Goal: Transaction & Acquisition: Purchase product/service

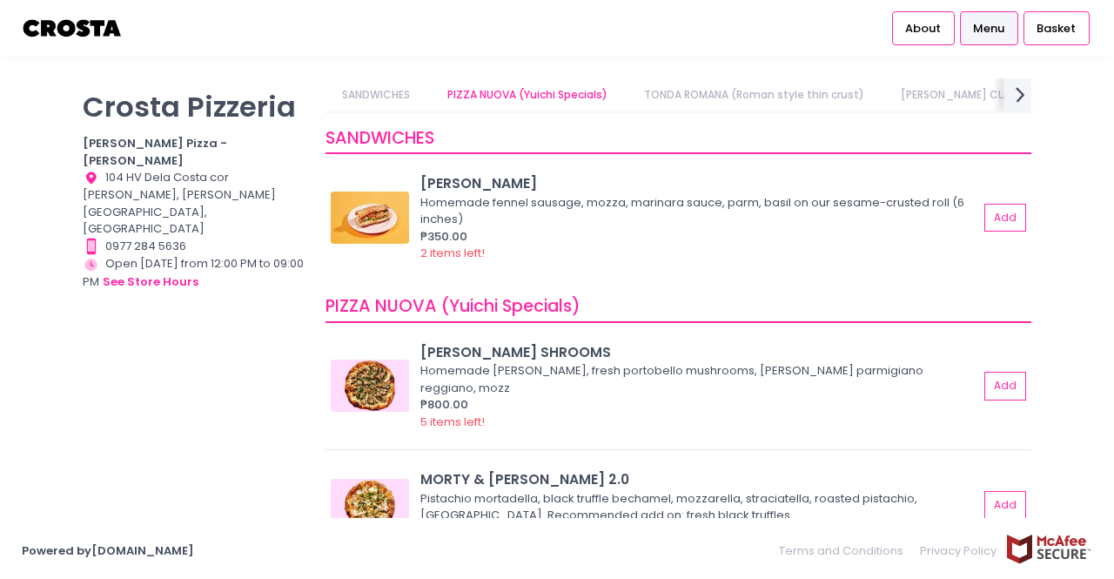
click at [1026, 97] on icon "next Created with Sketch." at bounding box center [1020, 94] width 25 height 25
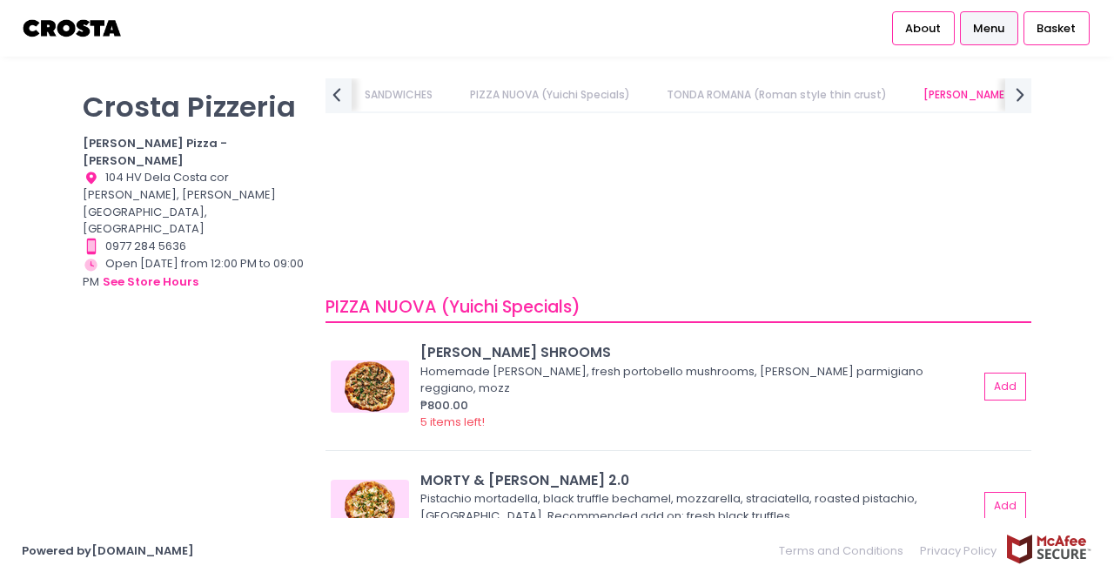
scroll to position [1403, 0]
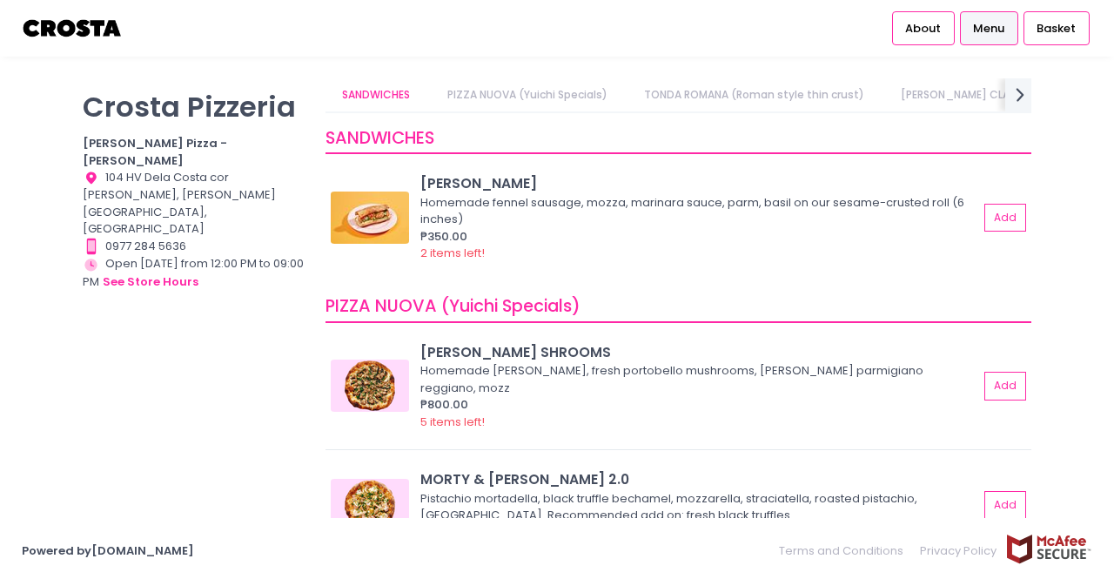
click at [103, 30] on img at bounding box center [73, 28] width 102 height 30
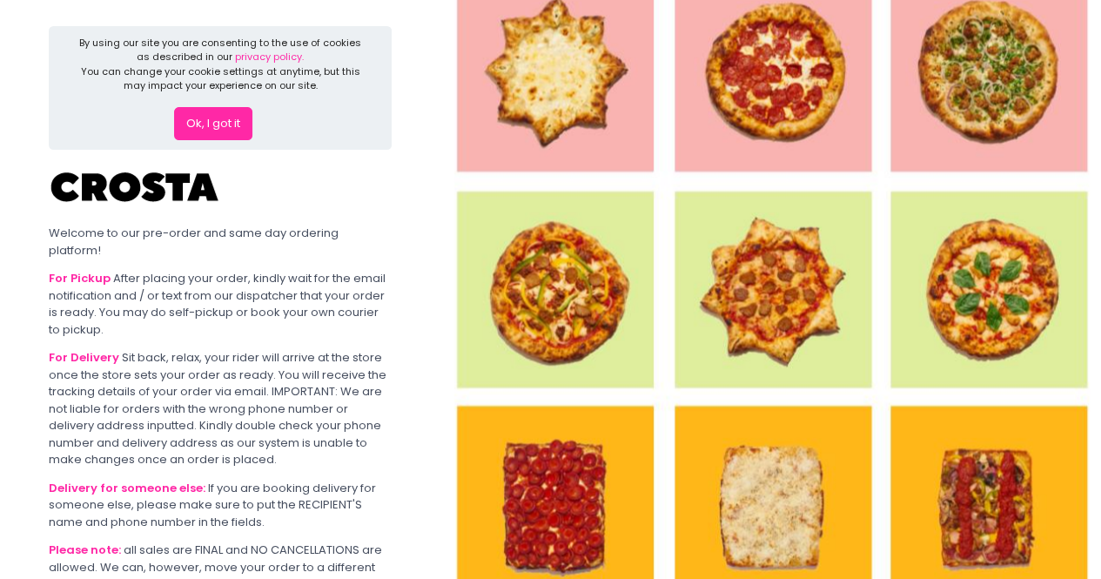
click at [200, 130] on button "Ok, I got it" at bounding box center [213, 123] width 78 height 33
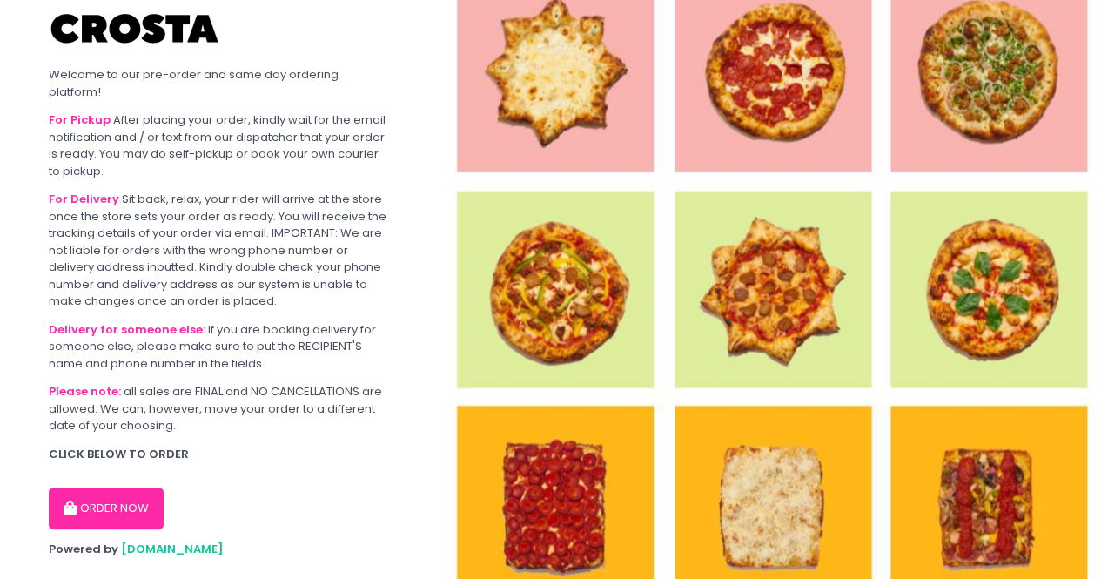
scroll to position [18, 0]
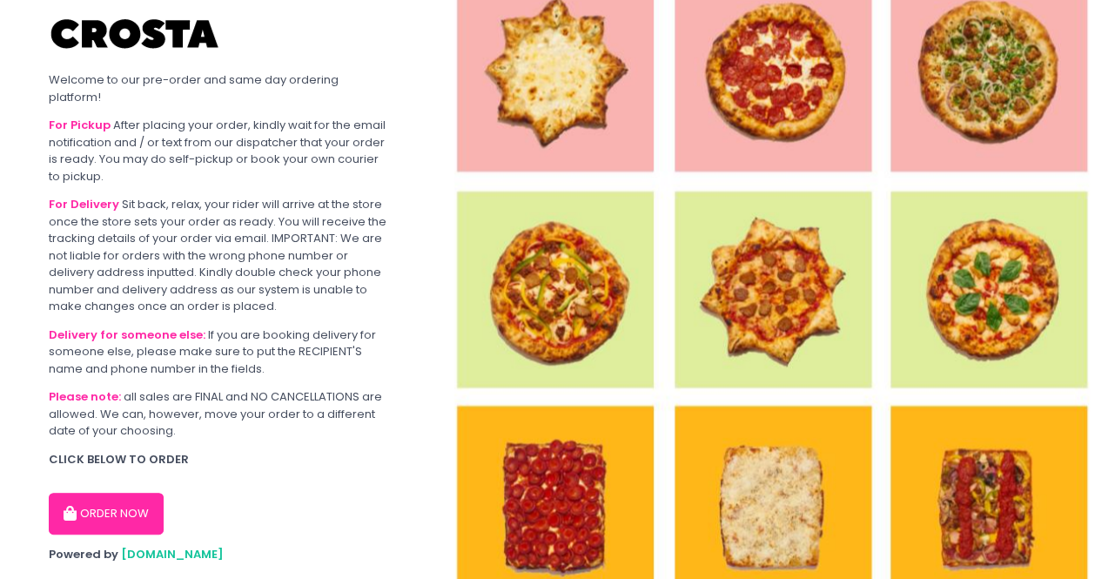
click at [90, 117] on b "For Pickup" at bounding box center [80, 125] width 62 height 17
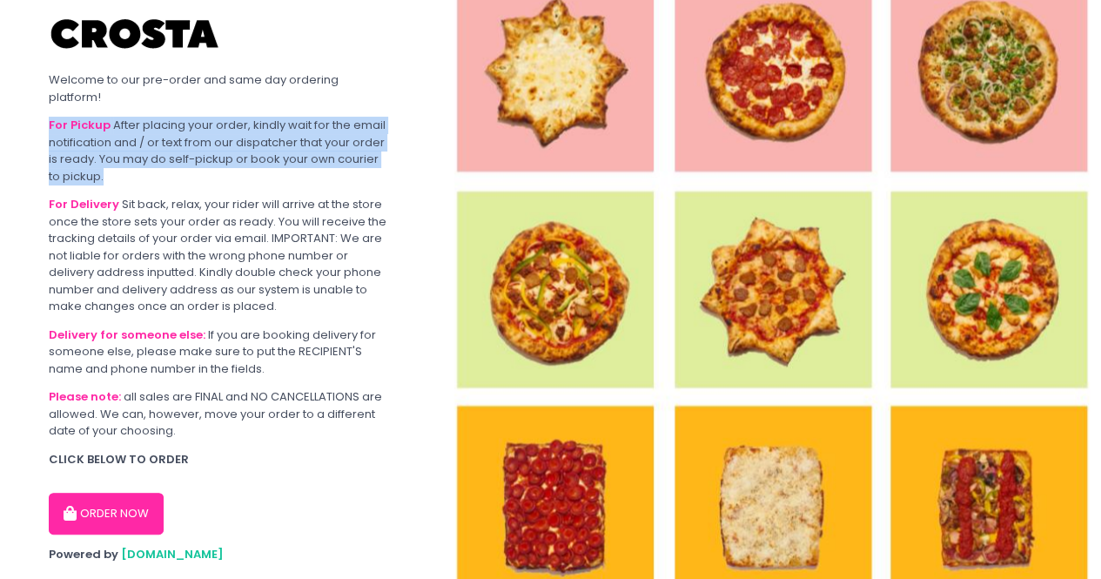
click at [90, 117] on b "For Pickup" at bounding box center [80, 125] width 62 height 17
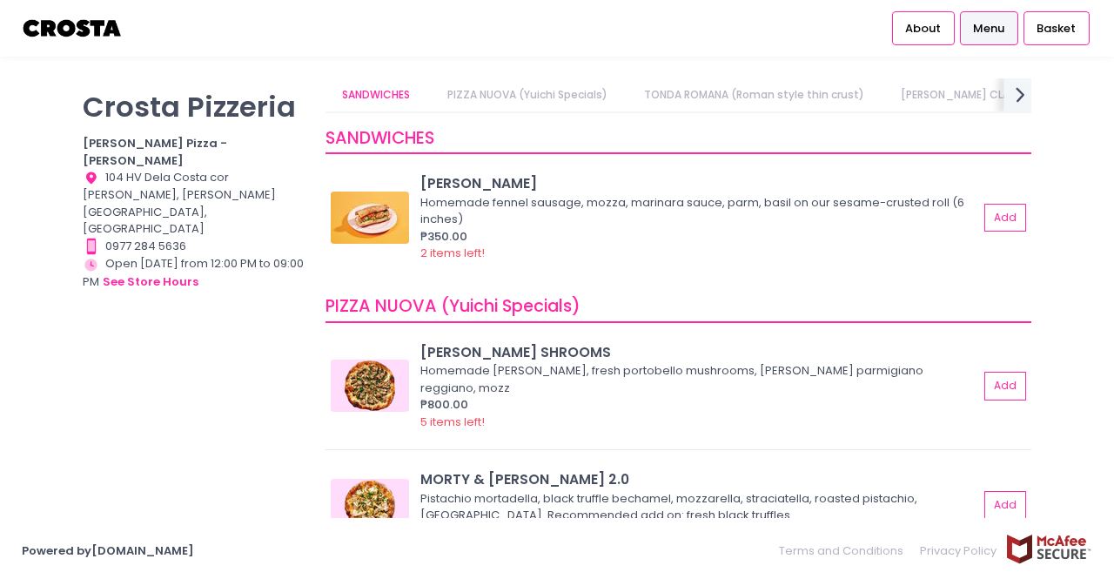
click at [1019, 91] on icon at bounding box center [1019, 94] width 9 height 15
drag, startPoint x: 84, startPoint y: 74, endPoint x: 99, endPoint y: 313, distance: 239.8
click at [99, 313] on div "[PERSON_NAME] Pizzeria [PERSON_NAME] Pizza - [PERSON_NAME] Location Created wit…" at bounding box center [557, 290] width 1114 height 466
click at [99, 313] on div "[PERSON_NAME] Pizzeria [PERSON_NAME] Pizza - [PERSON_NAME] Location Created wit…" at bounding box center [193, 280] width 243 height 405
click at [1018, 91] on icon "next Created with Sketch." at bounding box center [1020, 94] width 25 height 25
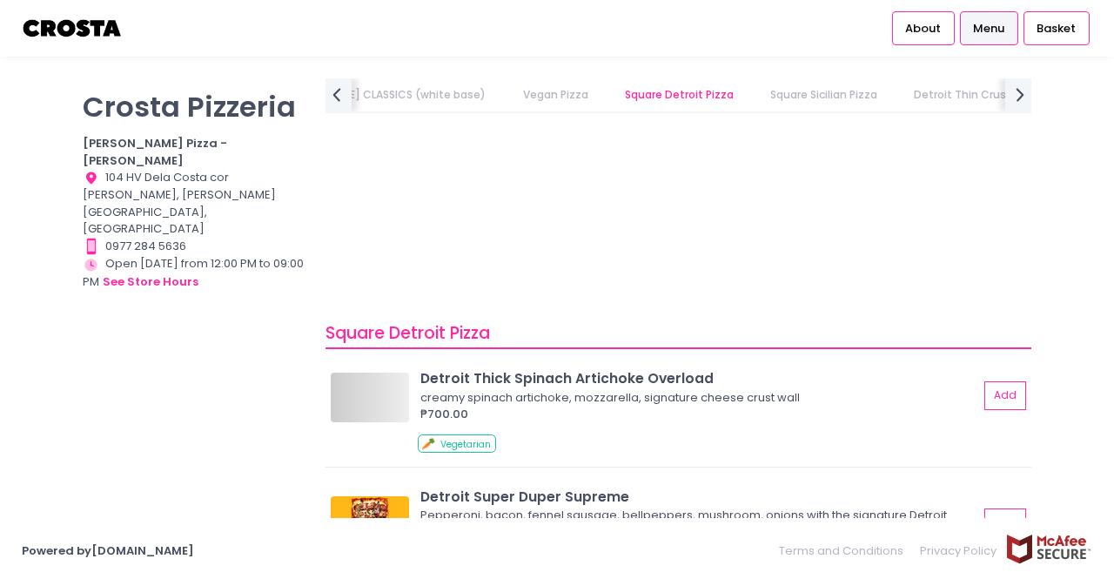
scroll to position [765, 0]
